Goal: Task Accomplishment & Management: Use online tool/utility

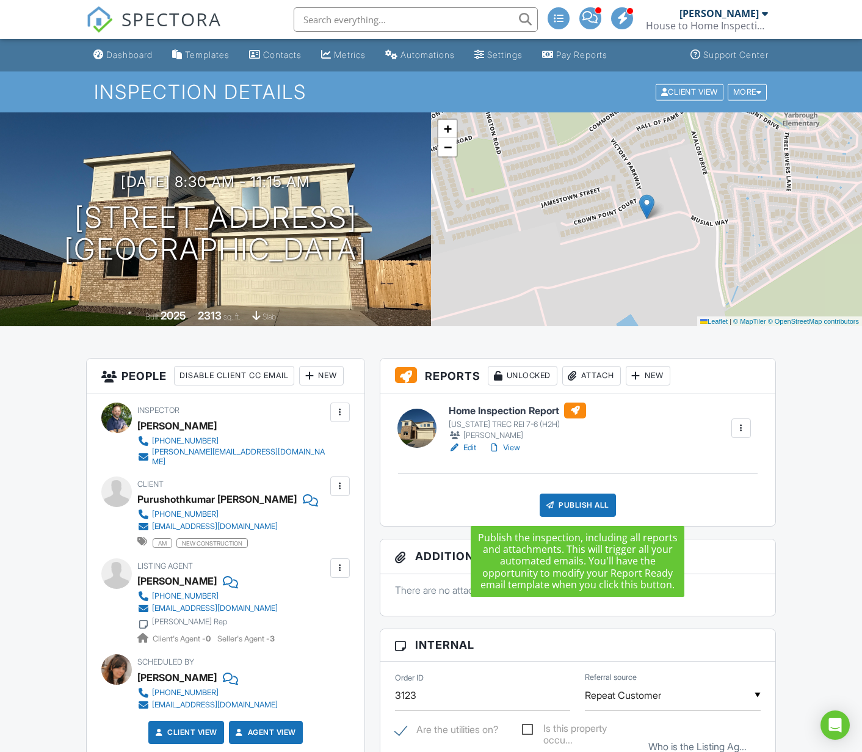
click at [581, 507] on div "Publish All" at bounding box center [578, 504] width 76 height 23
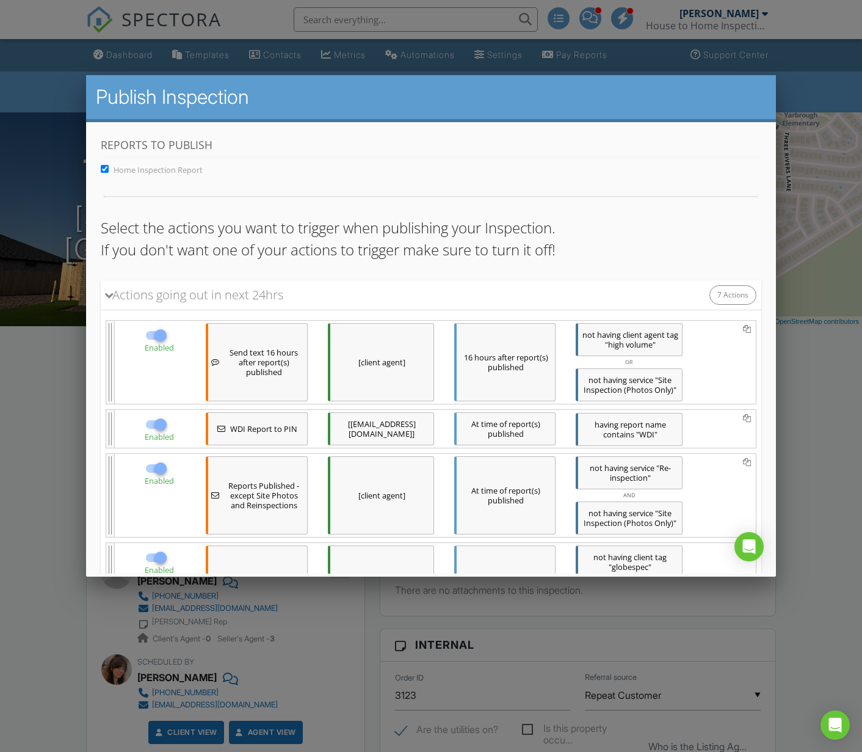
scroll to position [597, 0]
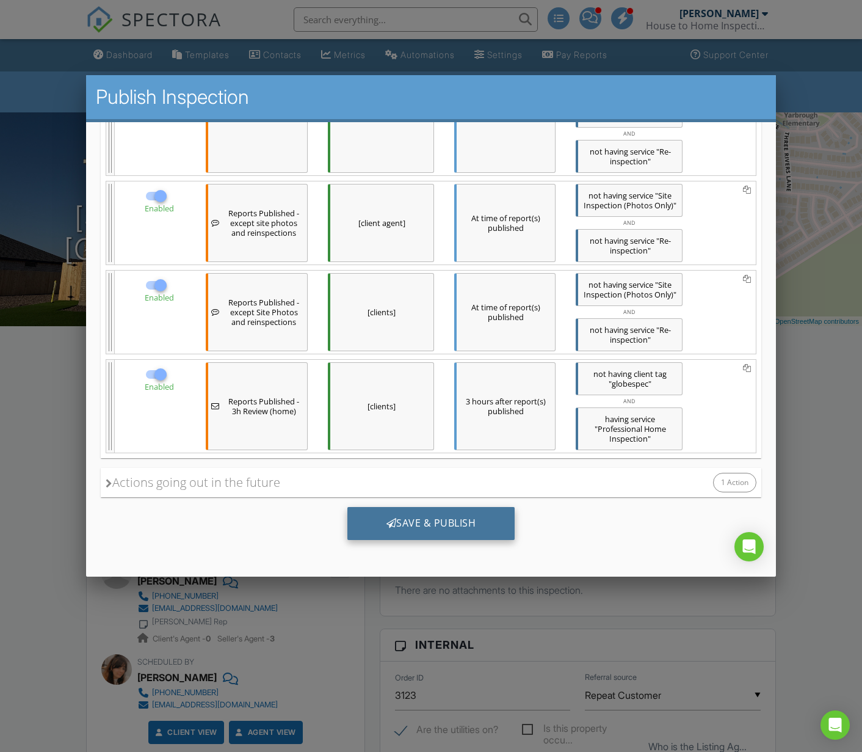
click at [480, 523] on div "Save & Publish" at bounding box center [431, 523] width 168 height 33
